Goal: Transaction & Acquisition: Book appointment/travel/reservation

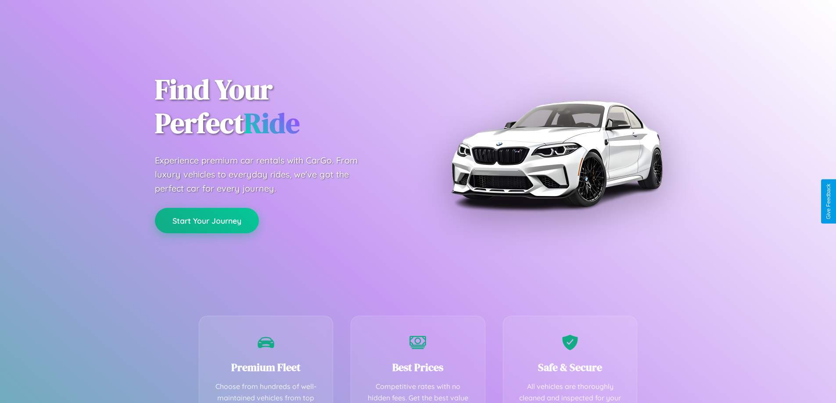
click at [207, 221] on button "Start Your Journey" at bounding box center [207, 220] width 104 height 25
click at [207, 220] on button "Start Your Journey" at bounding box center [207, 220] width 104 height 25
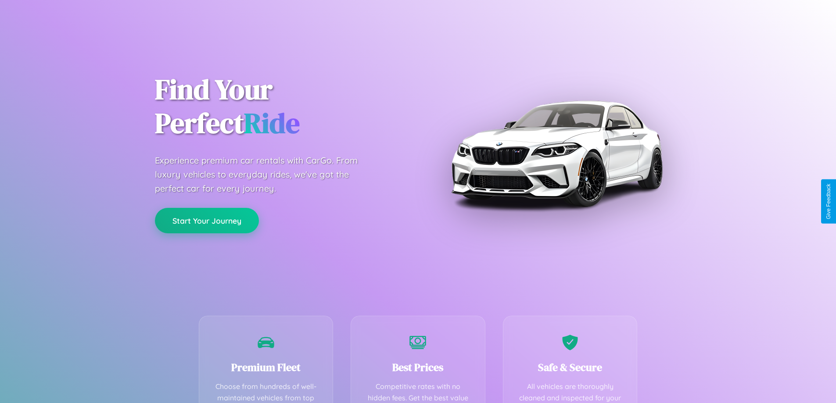
click at [207, 220] on button "Start Your Journey" at bounding box center [207, 220] width 104 height 25
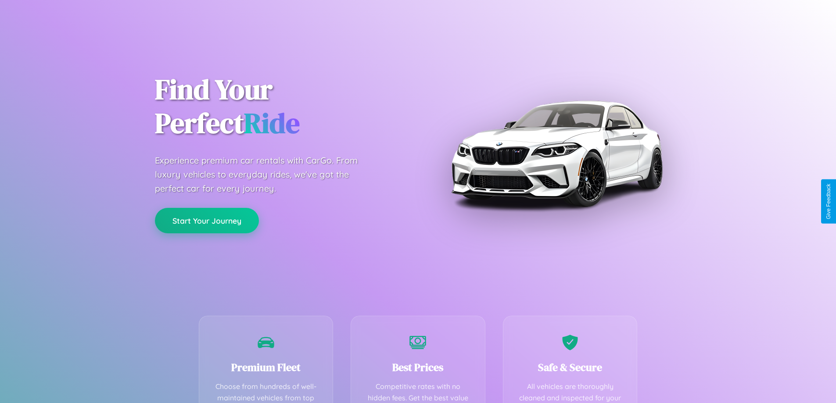
click at [207, 220] on button "Start Your Journey" at bounding box center [207, 220] width 104 height 25
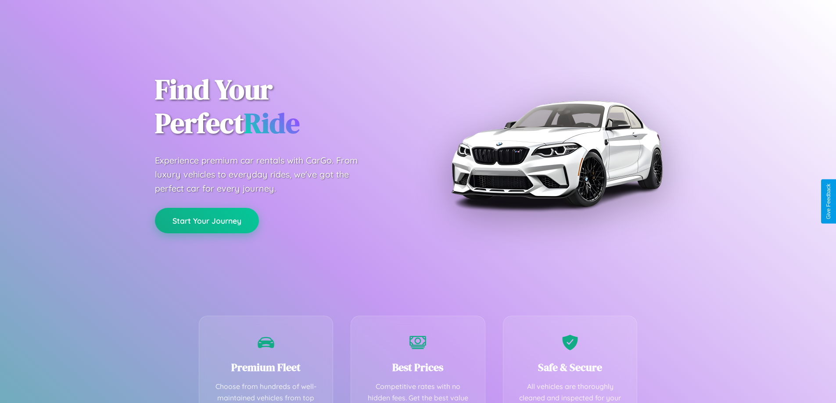
click at [207, 220] on button "Start Your Journey" at bounding box center [207, 220] width 104 height 25
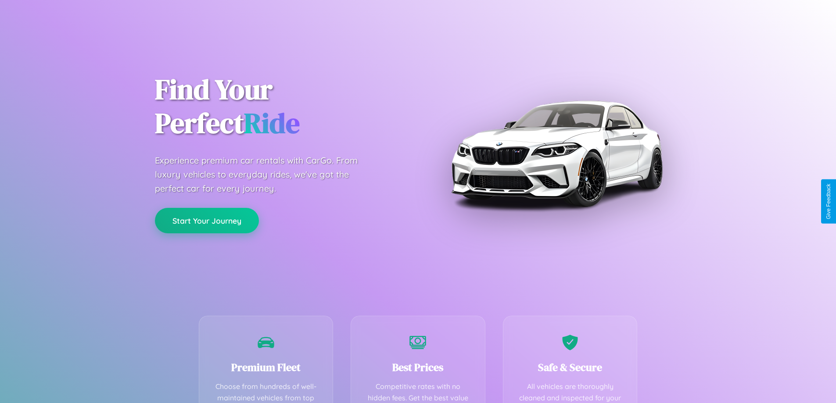
click at [207, 220] on button "Start Your Journey" at bounding box center [207, 220] width 104 height 25
